Goal: Transaction & Acquisition: Subscribe to service/newsletter

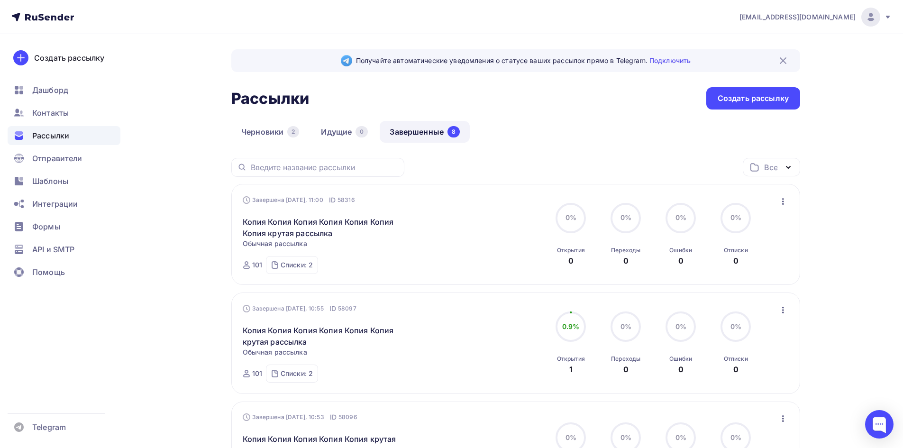
click at [781, 201] on icon "button" at bounding box center [783, 201] width 11 height 11
click at [745, 263] on div "Копировать в новую" at bounding box center [739, 263] width 97 height 11
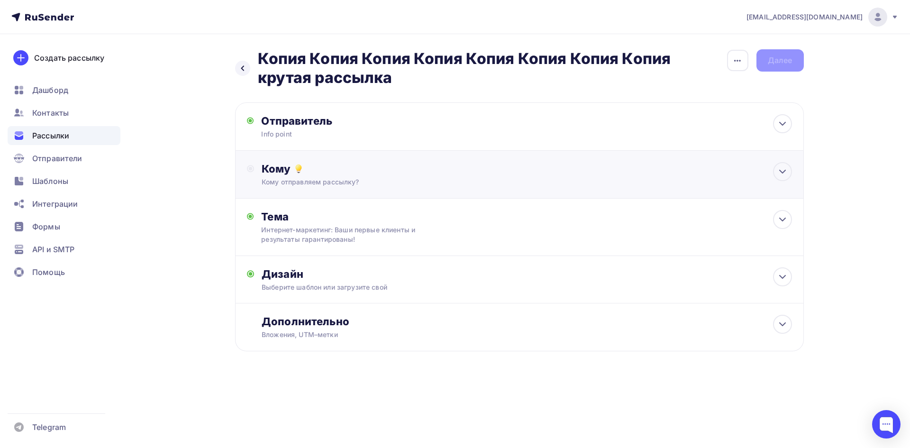
click at [292, 185] on div "Кому отправляем рассылку?" at bounding box center [500, 181] width 477 height 9
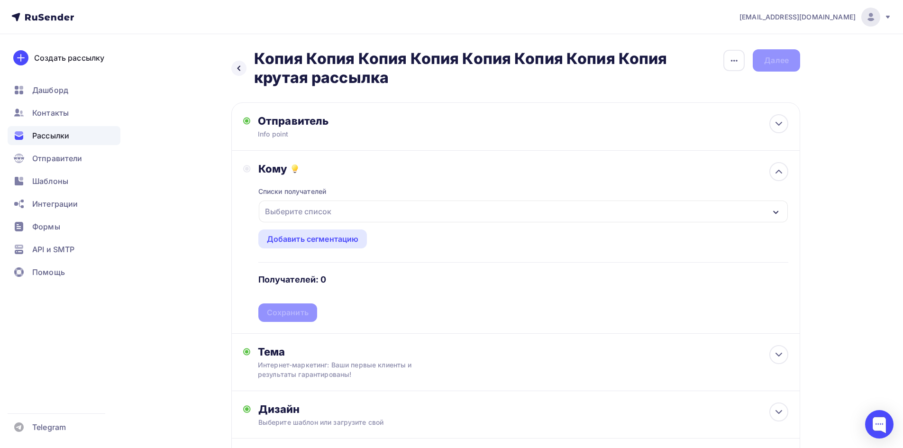
drag, startPoint x: 285, startPoint y: 206, endPoint x: 282, endPoint y: 210, distance: 5.0
click at [285, 207] on div "Выберите список" at bounding box center [298, 211] width 74 height 17
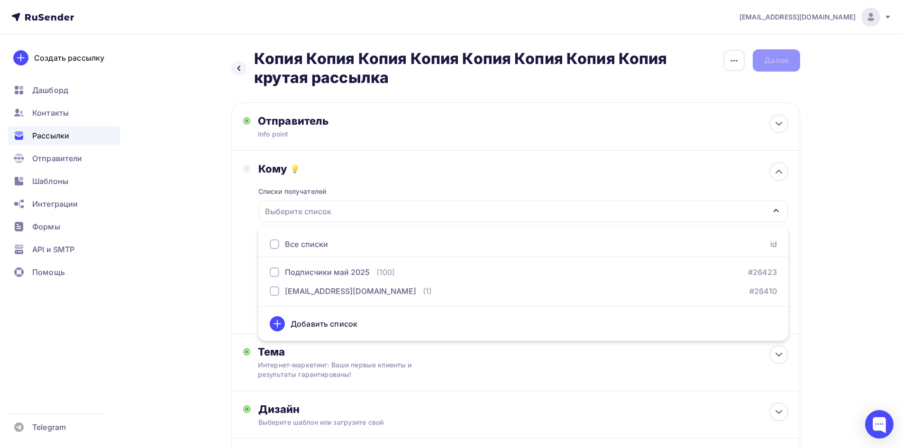
drag, startPoint x: 272, startPoint y: 246, endPoint x: 262, endPoint y: 249, distance: 10.7
click at [272, 245] on div at bounding box center [274, 243] width 9 height 9
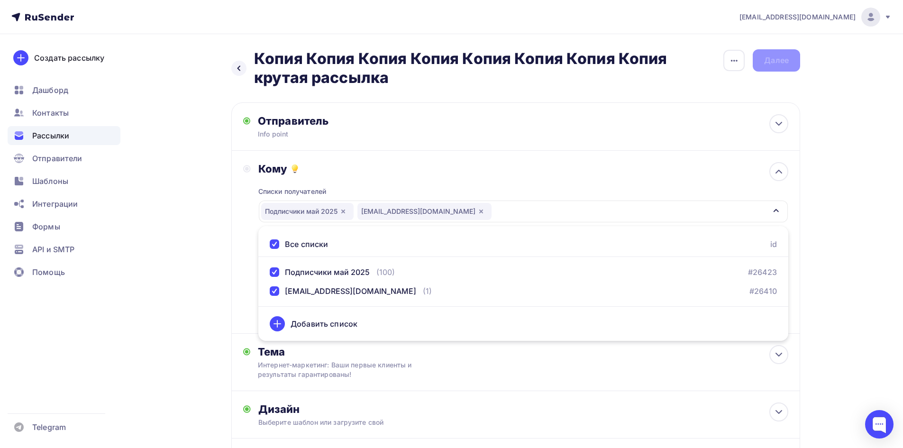
drag, startPoint x: 205, startPoint y: 252, endPoint x: 243, endPoint y: 261, distance: 38.4
click at [207, 252] on div "Назад Копия Копия Копия Копия Копия Копия Копия Копия крутая рассылка Копия Коп…" at bounding box center [451, 291] width 777 height 514
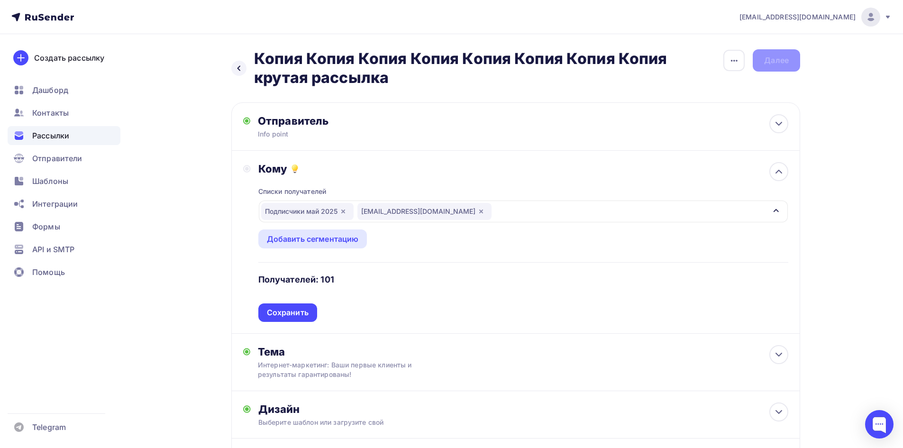
click at [286, 310] on div "Сохранить" at bounding box center [288, 312] width 42 height 11
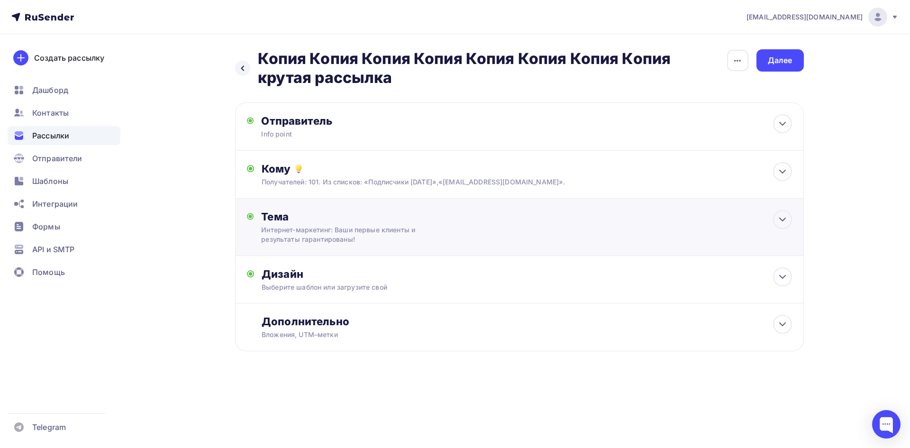
click at [298, 223] on div "Тема Интернет-маркетинг: Ваши первые клиенты и результаты гарантированы! Тема *…" at bounding box center [354, 227] width 187 height 34
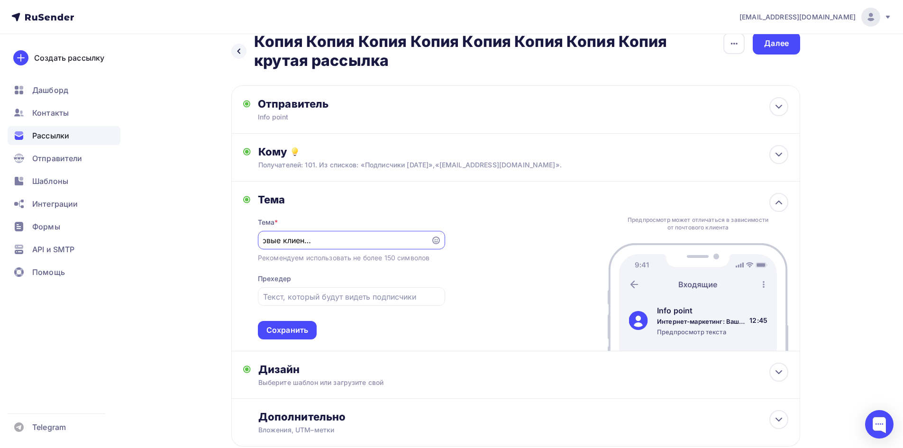
scroll to position [47, 0]
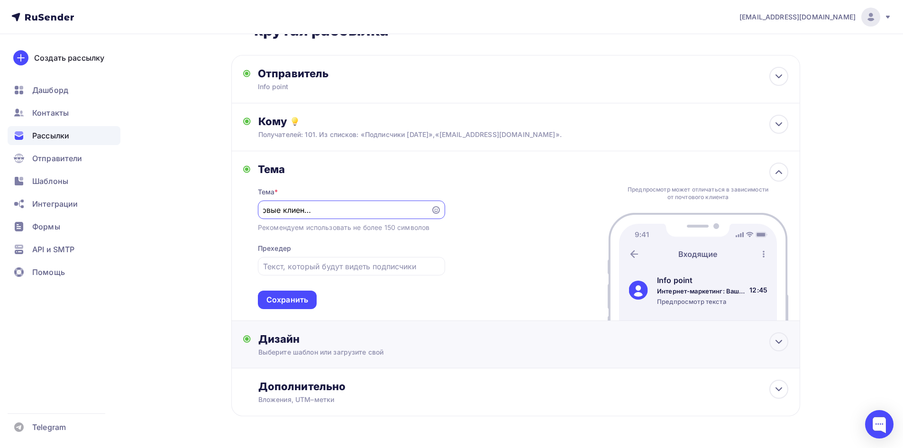
click at [284, 343] on div "Дизайн" at bounding box center [523, 338] width 530 height 13
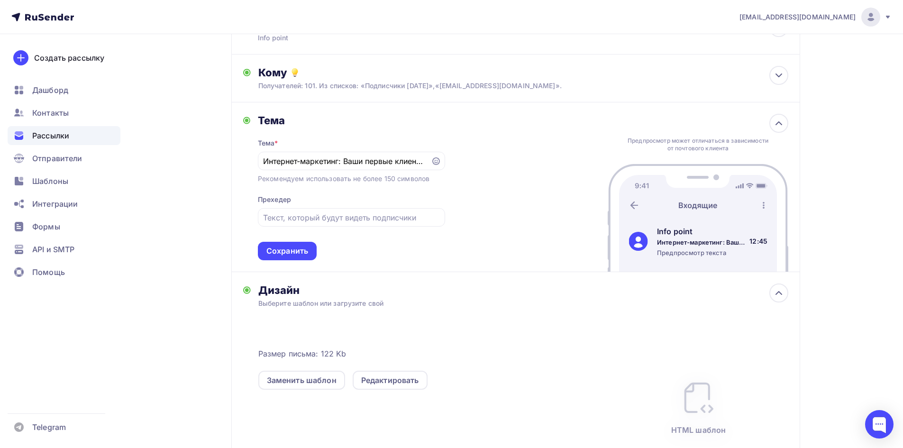
scroll to position [142, 0]
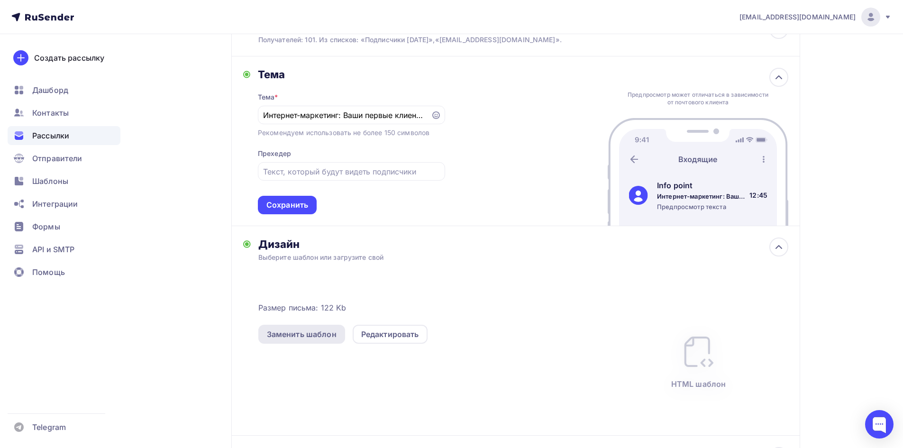
click at [323, 332] on div "Заменить шаблон" at bounding box center [302, 334] width 70 height 11
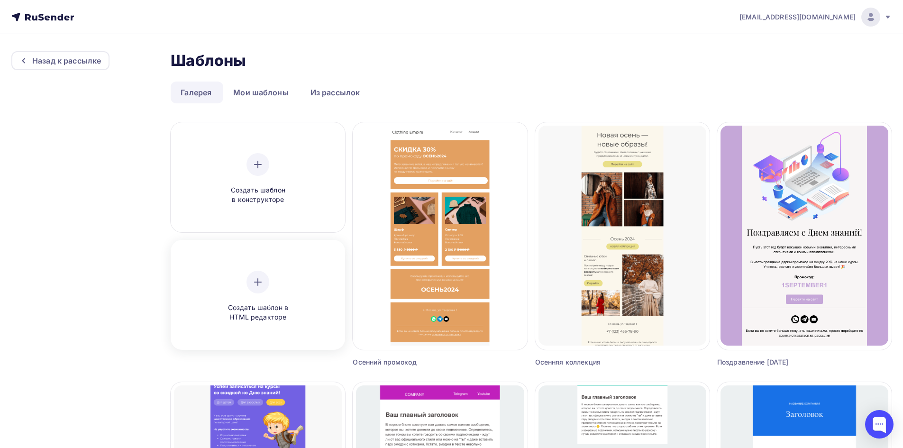
click at [263, 287] on icon at bounding box center [257, 281] width 11 height 11
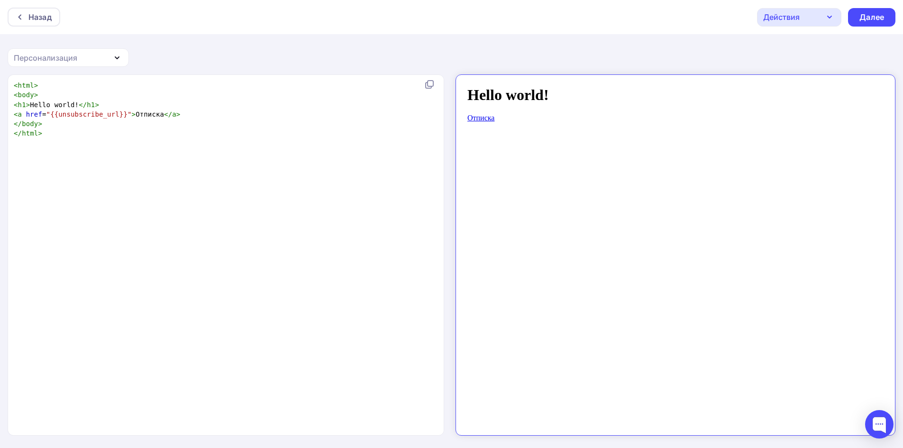
scroll to position [3, 0]
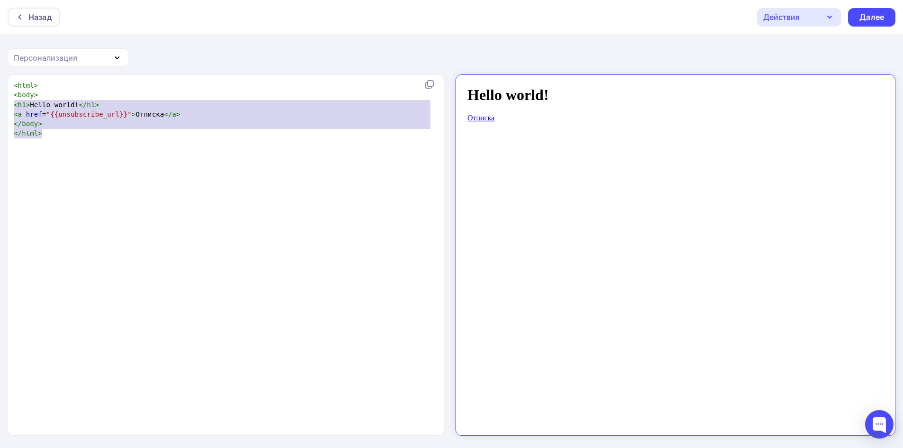
type textarea "<body> <h1>Hello world!</h1> <a href="{{unsubscribe_url}}">Отписка</a> </body> …"
drag, startPoint x: 108, startPoint y: 147, endPoint x: 3, endPoint y: 95, distance: 116.8
click at [0, 98] on div "<body> <h1>Hello world!</h1> <a href="{{unsubscribe_url}}">Отписка</a> </body> …" at bounding box center [451, 261] width 903 height 375
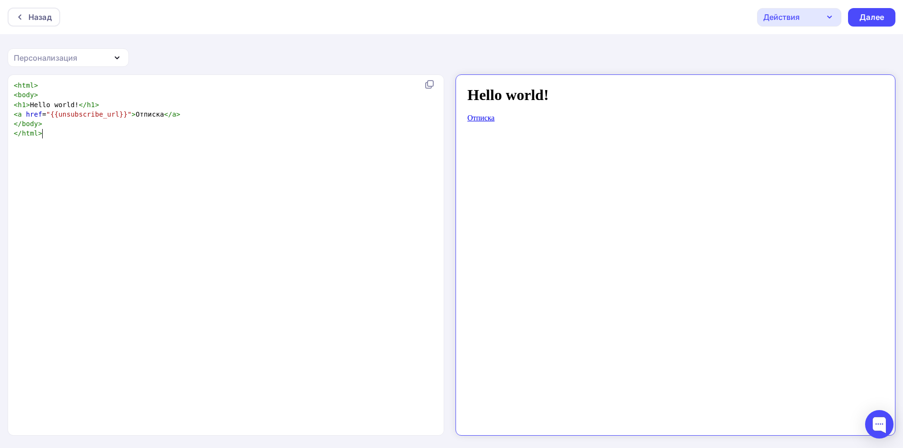
drag, startPoint x: 144, startPoint y: 165, endPoint x: 134, endPoint y: 153, distance: 15.1
click at [147, 164] on div "x < html > < body > < h1 > Hello world! </ h1 > < a href = "{{unsubscribe_url}}…" at bounding box center [236, 267] width 448 height 376
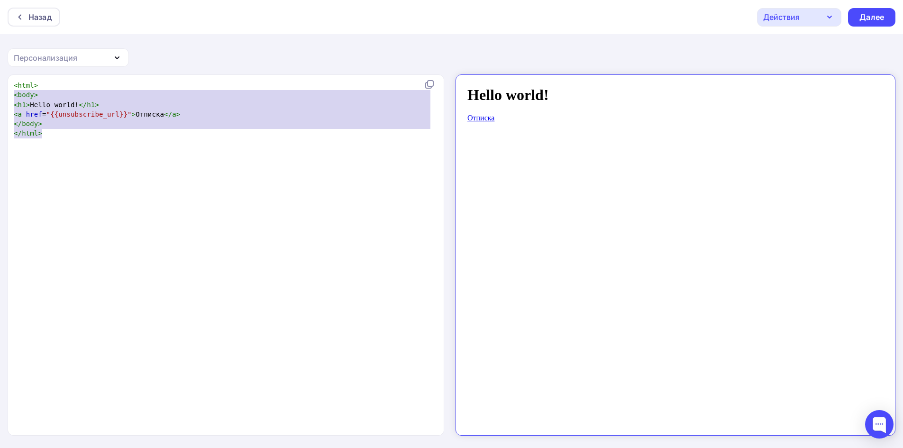
type textarea "<html> <body> <h1>Hello world!</h1> <a href="{{unsubscribe_url}}">Отписка</a> <…"
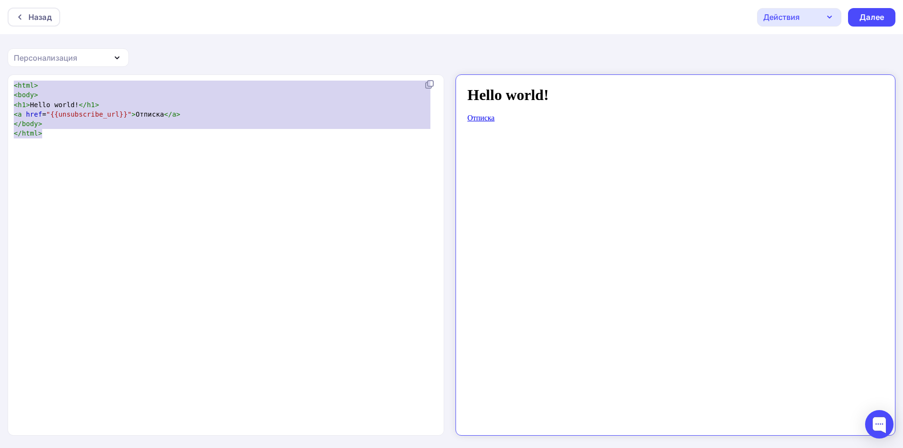
drag, startPoint x: 95, startPoint y: 140, endPoint x: 1, endPoint y: 82, distance: 110.5
click at [1, 82] on div "<html> <body> <h1>Hello world!</h1> <a href="{{unsubscribe_url}}">Отписка</a> <…" at bounding box center [451, 261] width 903 height 375
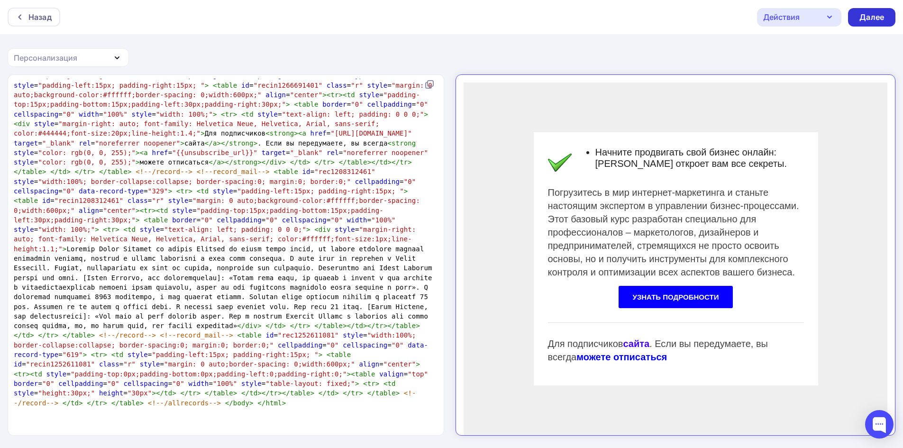
click at [872, 14] on div "Далее" at bounding box center [872, 17] width 25 height 11
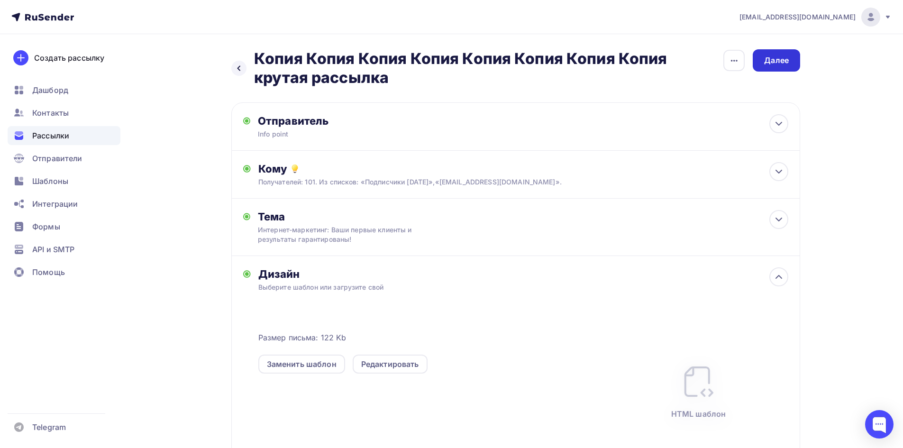
click at [774, 61] on div "Далее" at bounding box center [776, 60] width 25 height 11
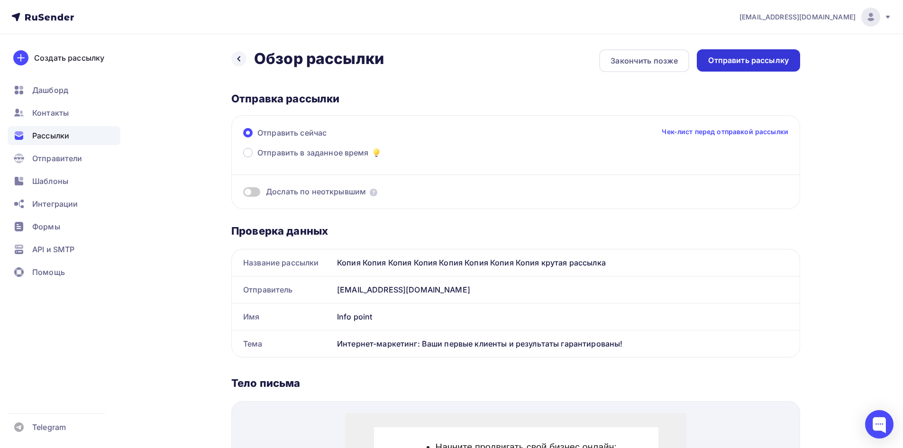
click at [734, 58] on div "Отправить рассылку" at bounding box center [748, 60] width 81 height 11
